Goal: Information Seeking & Learning: Find specific page/section

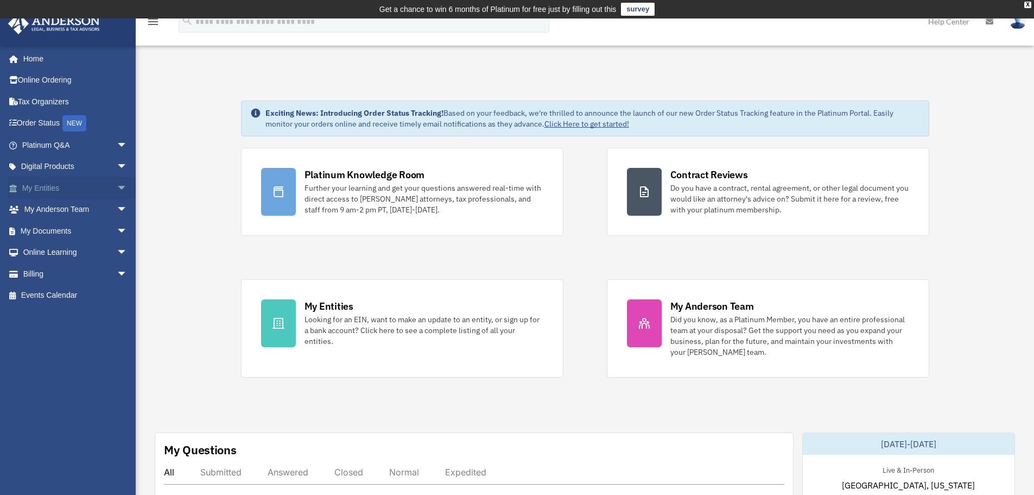
click at [75, 190] on link "My Entities arrow_drop_down" at bounding box center [76, 188] width 136 height 22
click at [118, 185] on span "arrow_drop_down" at bounding box center [128, 188] width 22 height 22
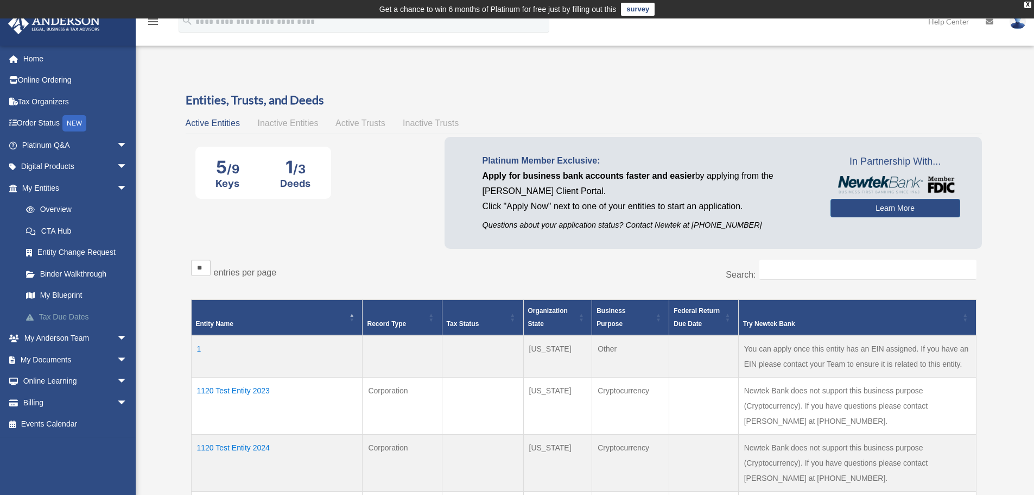
click at [86, 317] on link "Tax Due Dates" at bounding box center [79, 317] width 129 height 22
